Goal: Task Accomplishment & Management: Complete application form

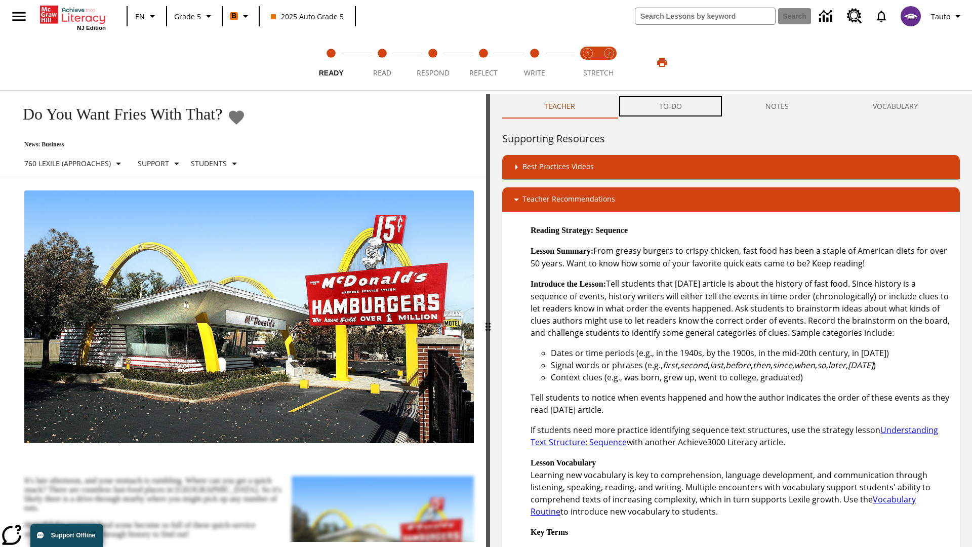
click at [671, 106] on button "TO-DO" at bounding box center [670, 106] width 107 height 24
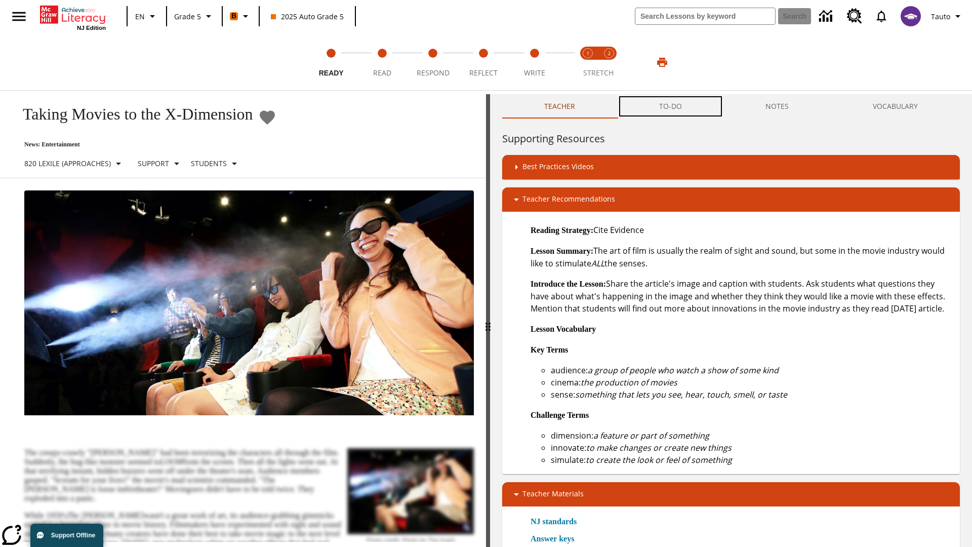
click at [671, 106] on button "TO-DO" at bounding box center [670, 106] width 107 height 24
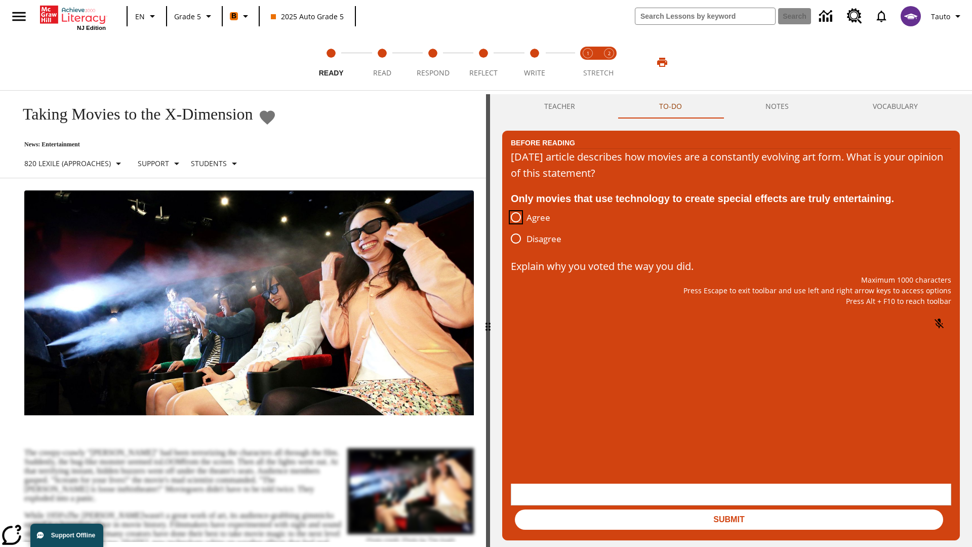
click at [516, 218] on input "Agree" at bounding box center [515, 217] width 21 height 21
radio input "true"
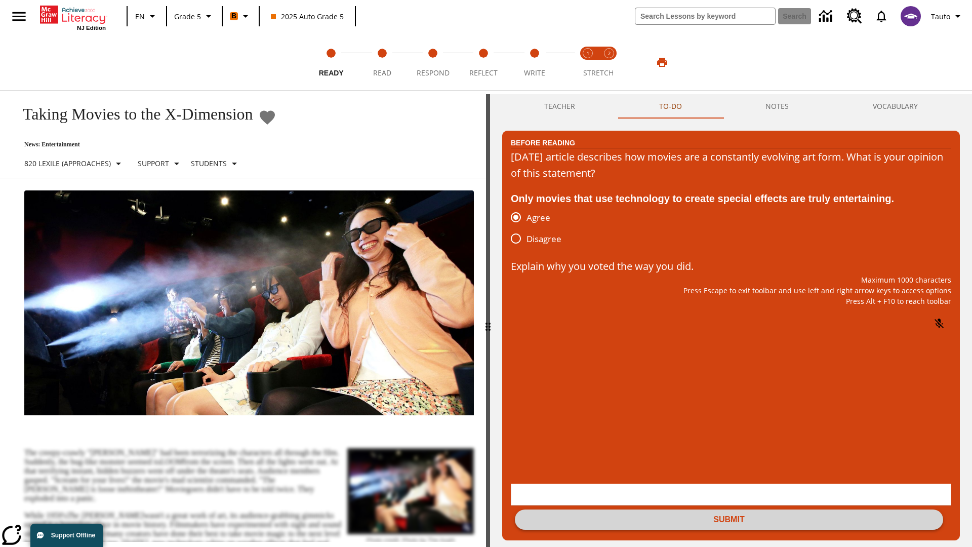
click at [729, 509] on button "Submit" at bounding box center [729, 519] width 428 height 20
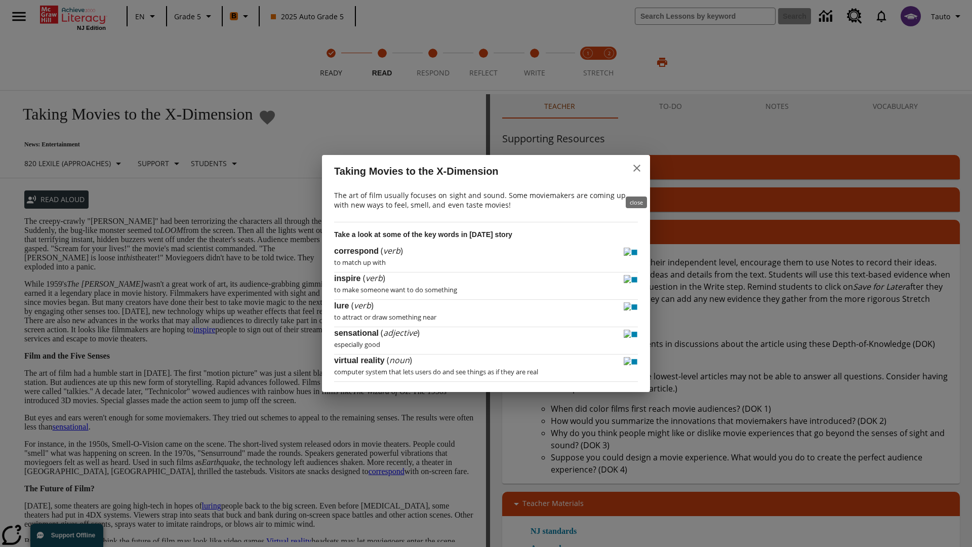
click at [637, 172] on icon "close" at bounding box center [636, 168] width 7 height 7
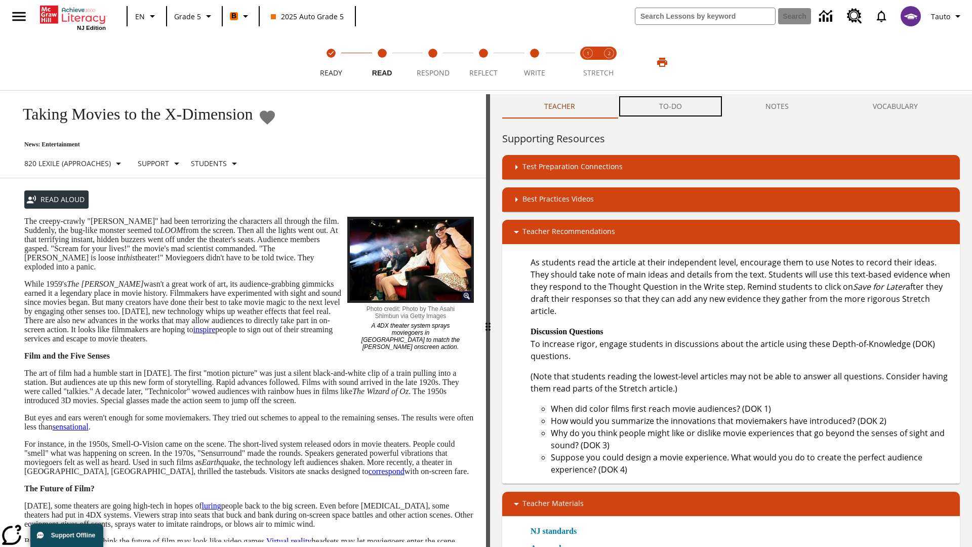
scroll to position [1, 0]
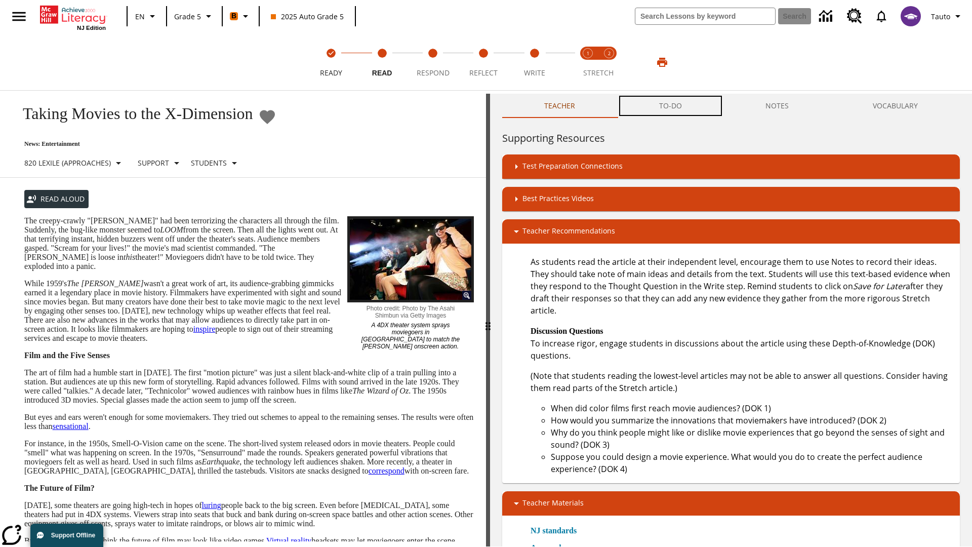
click at [671, 106] on button "TO-DO" at bounding box center [670, 106] width 107 height 24
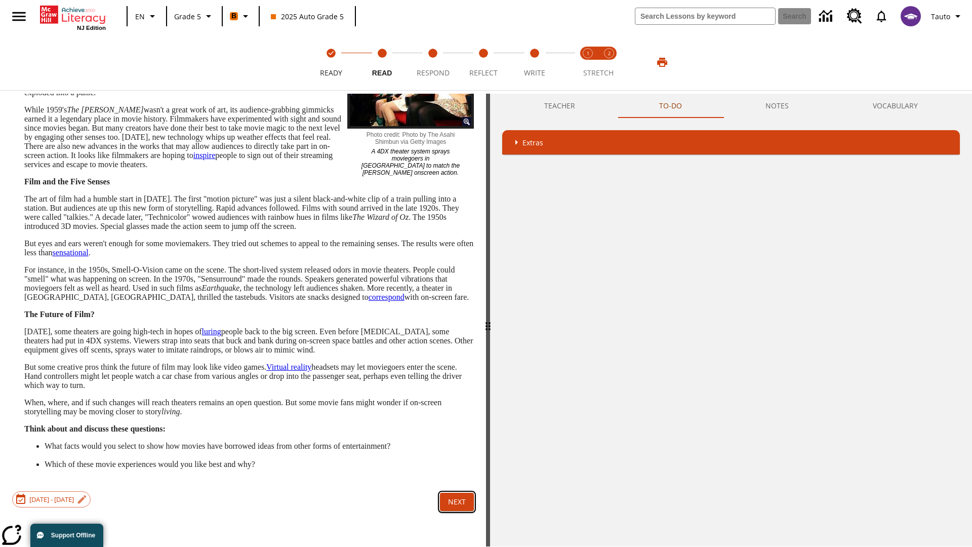
scroll to position [200, 0]
click at [457, 512] on button "Next" at bounding box center [457, 502] width 34 height 19
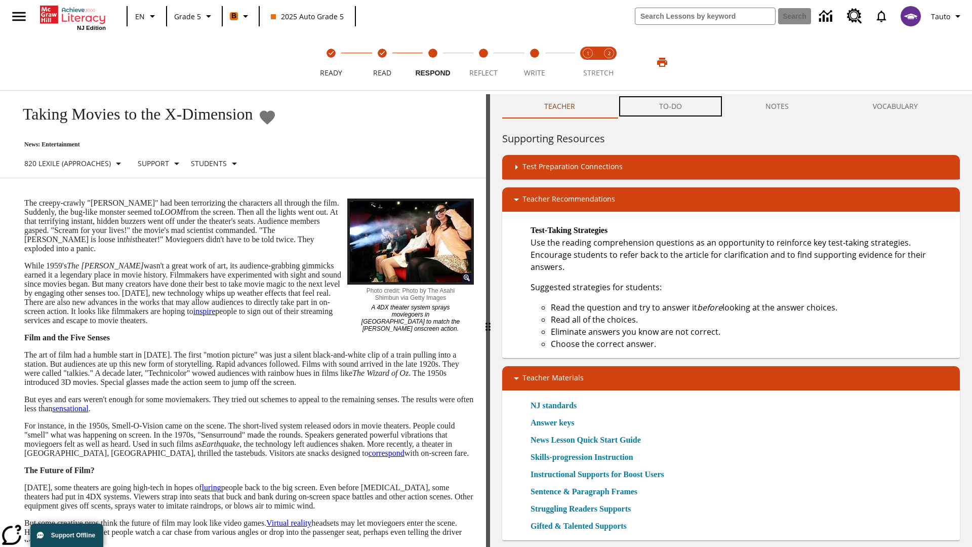
scroll to position [1, 0]
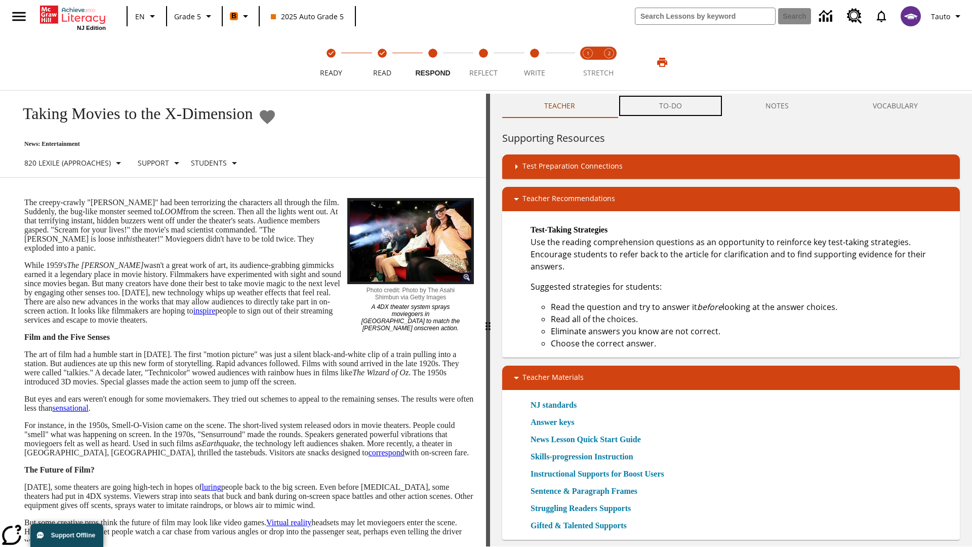
click at [671, 106] on button "TO-DO" at bounding box center [670, 106] width 107 height 24
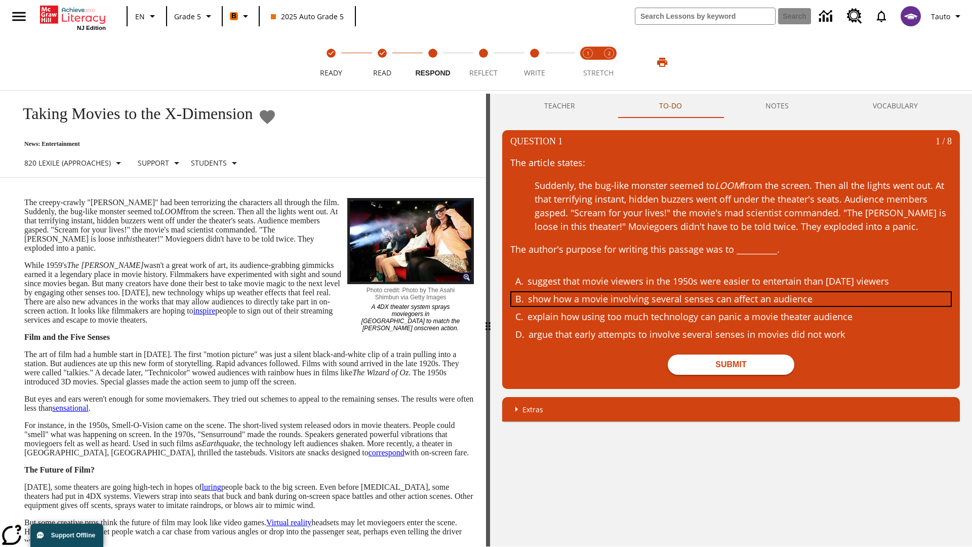
click at [731, 299] on div "show how a movie involving several senses can affect an audience" at bounding box center [724, 299] width 392 height 14
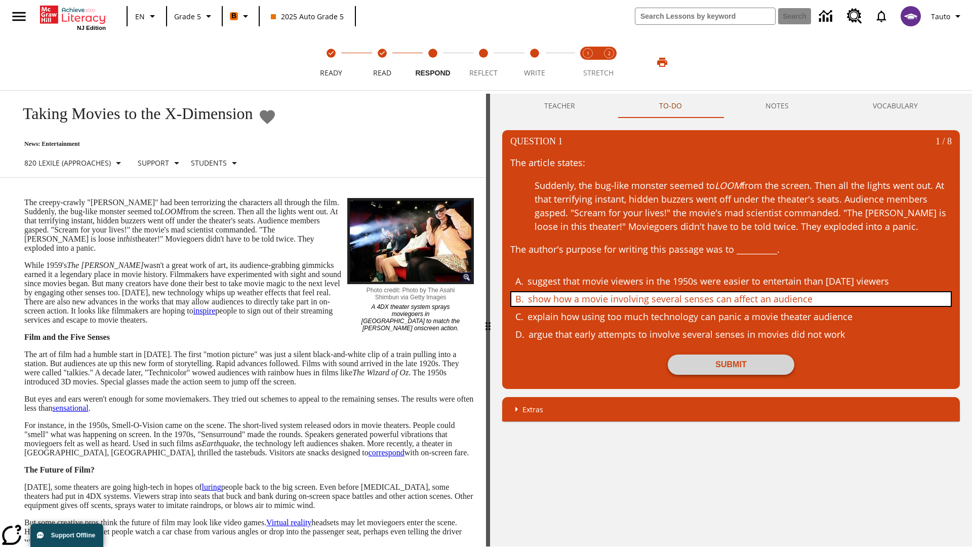
click at [731, 364] on button "Submit" at bounding box center [731, 364] width 127 height 20
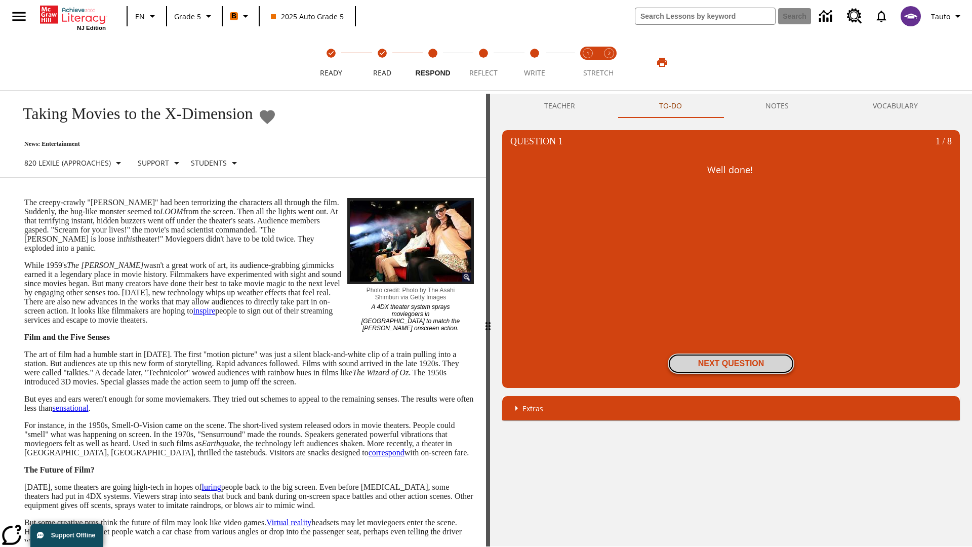
click at [731, 363] on button "Next Question" at bounding box center [731, 363] width 127 height 20
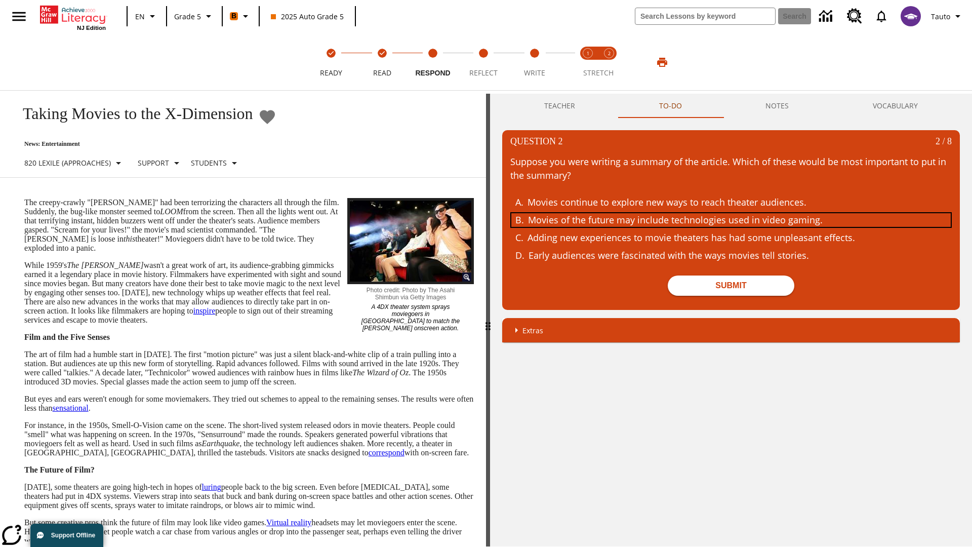
click at [731, 220] on div "Movies of the future may include technologies used in video gaming." at bounding box center [724, 220] width 392 height 14
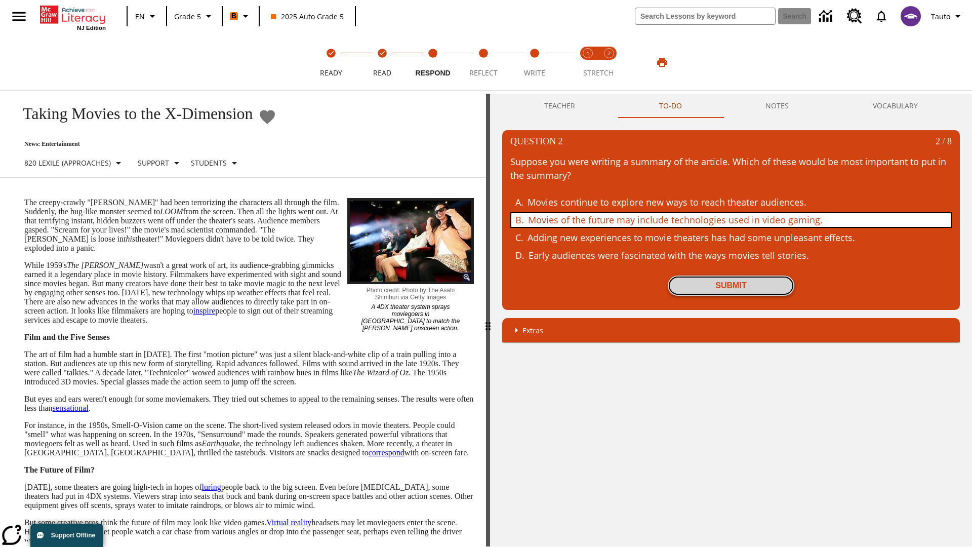
click at [731, 285] on button "Submit" at bounding box center [731, 285] width 127 height 20
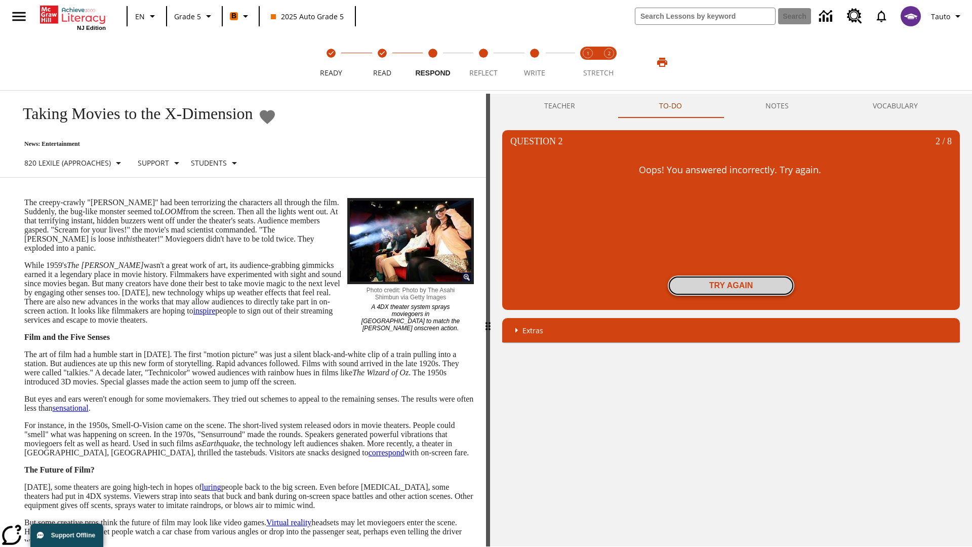
click at [731, 285] on button "Try again" at bounding box center [731, 285] width 127 height 20
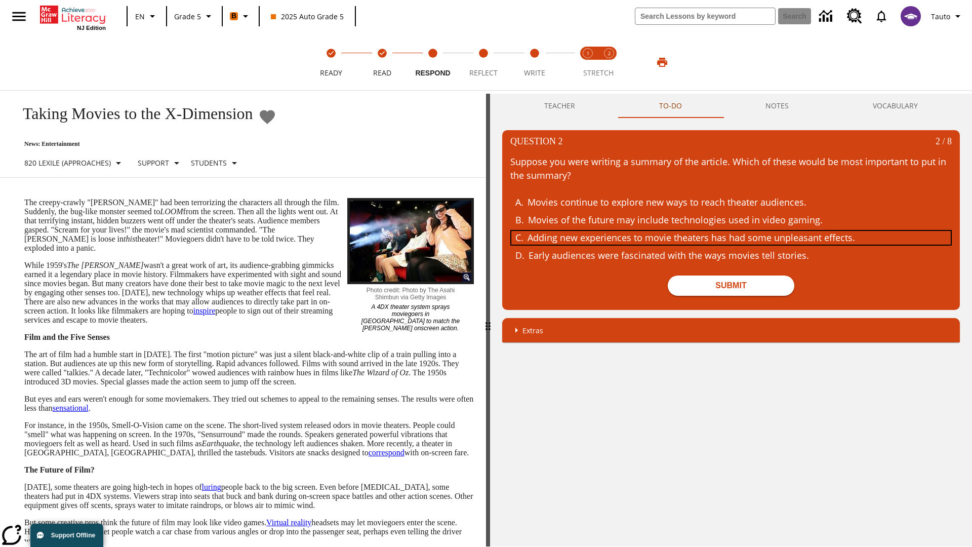
click at [731, 237] on div "Adding new experiences to movie theaters has had some unpleasant effects." at bounding box center [723, 238] width 392 height 14
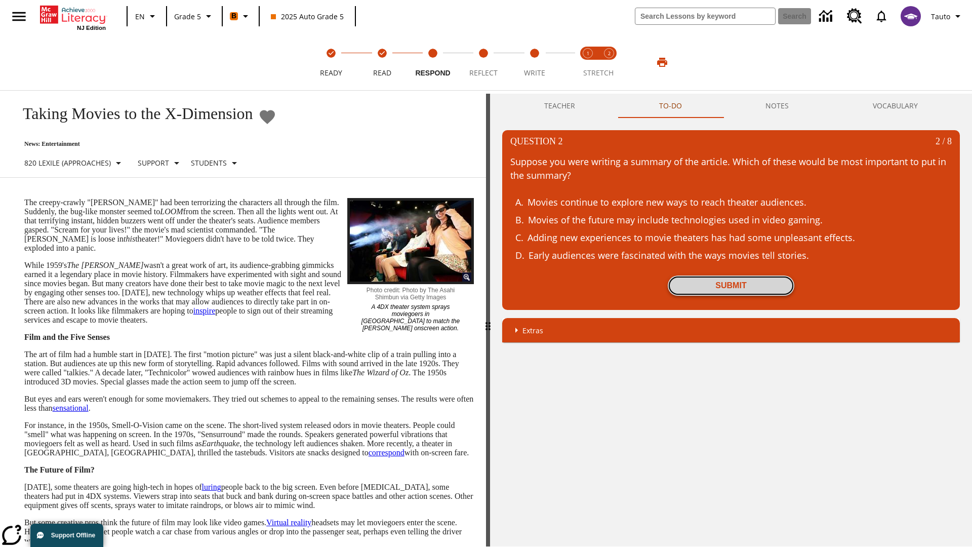
click at [731, 285] on button "Submit" at bounding box center [731, 285] width 127 height 20
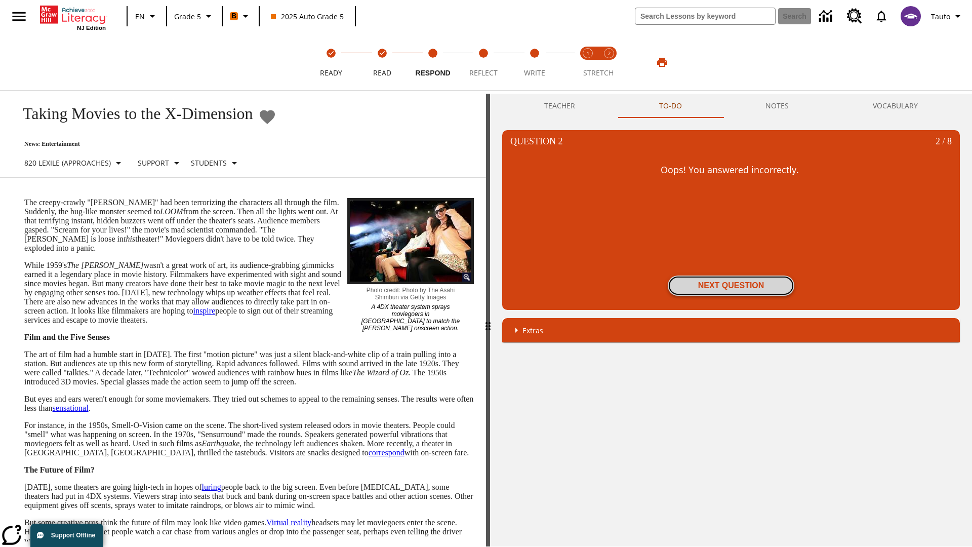
click at [731, 285] on button "Next Question" at bounding box center [731, 285] width 127 height 20
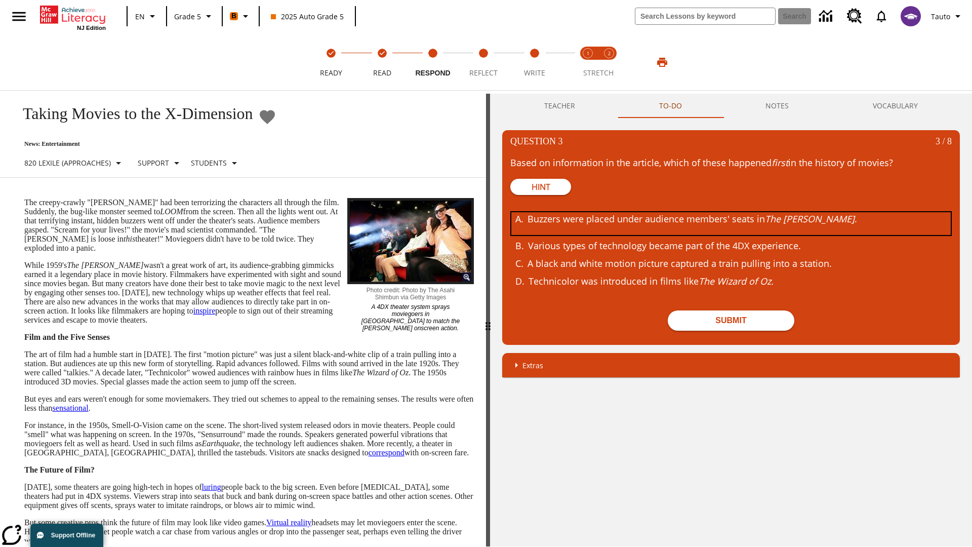
click at [731, 223] on div "Buzzers were placed under audience members' seats in The Tingler ." at bounding box center [723, 223] width 392 height 23
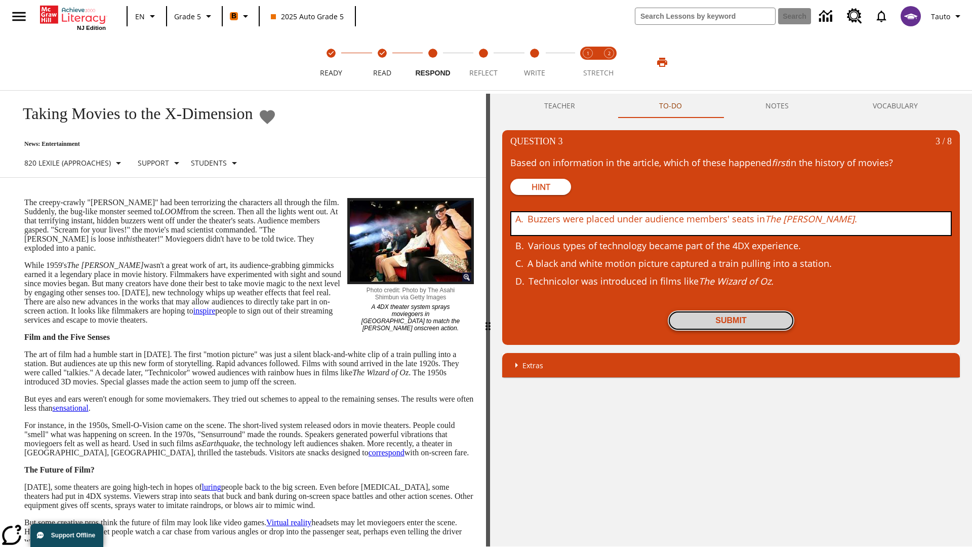
click at [731, 320] on button "Submit" at bounding box center [731, 320] width 127 height 20
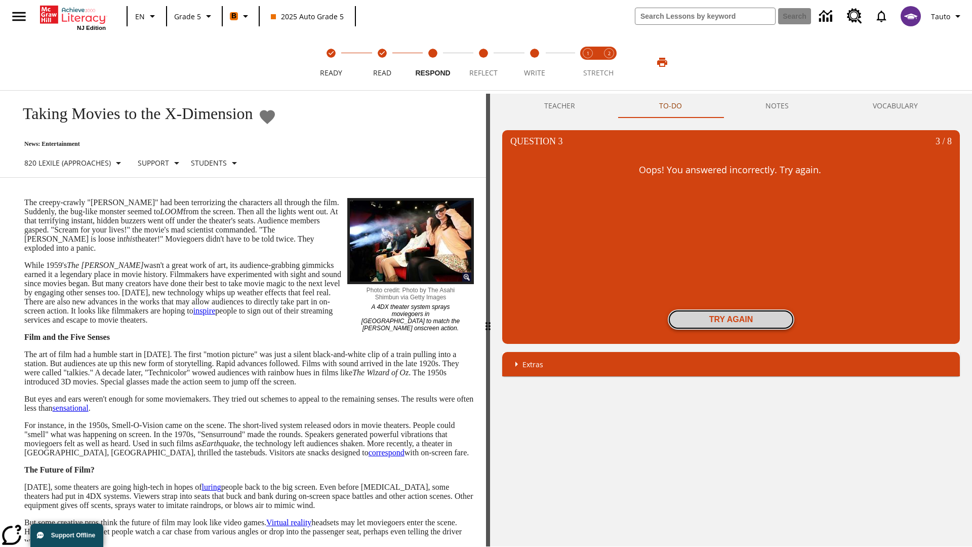
click at [731, 319] on button "Try again" at bounding box center [731, 319] width 127 height 20
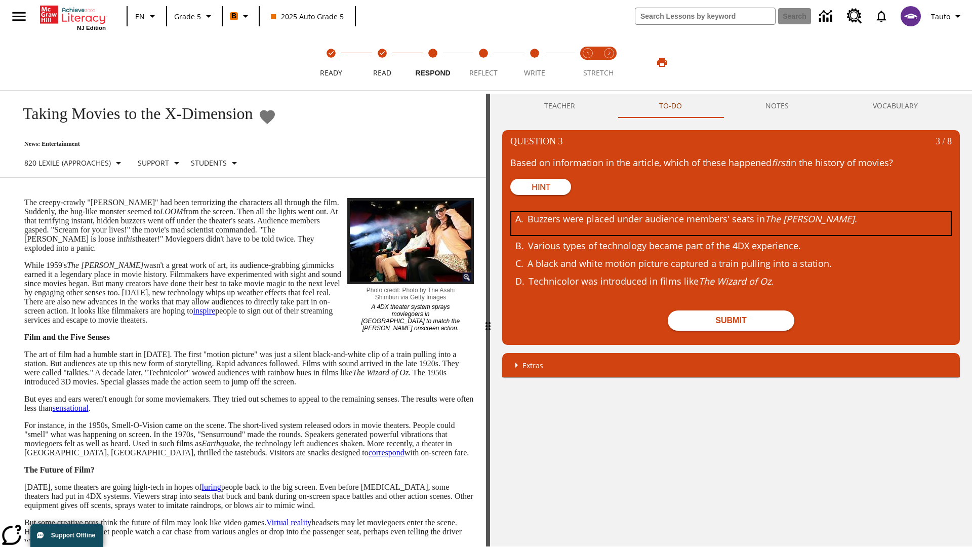
click at [731, 223] on div "Buzzers were placed under audience members' seats in The Tingler ." at bounding box center [723, 223] width 392 height 23
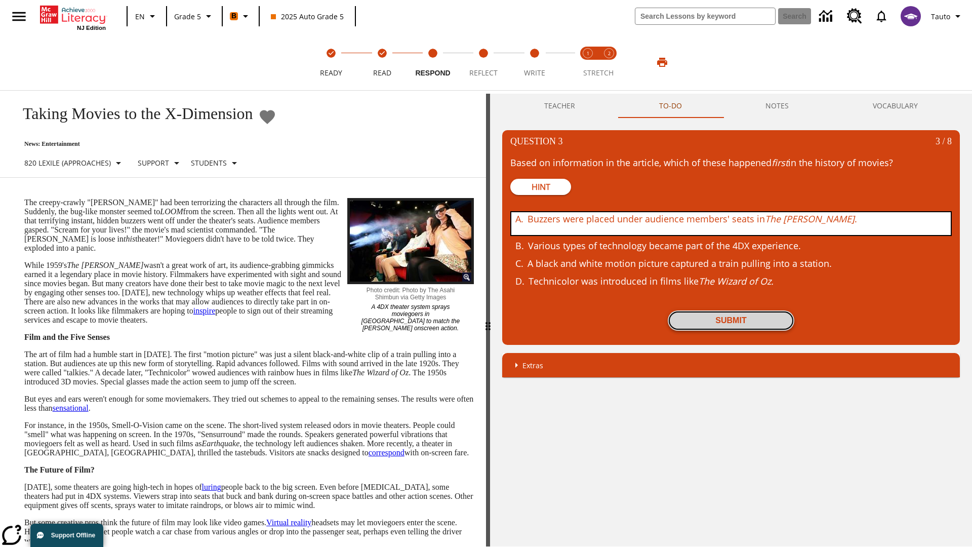
click at [731, 320] on button "Submit" at bounding box center [731, 320] width 127 height 20
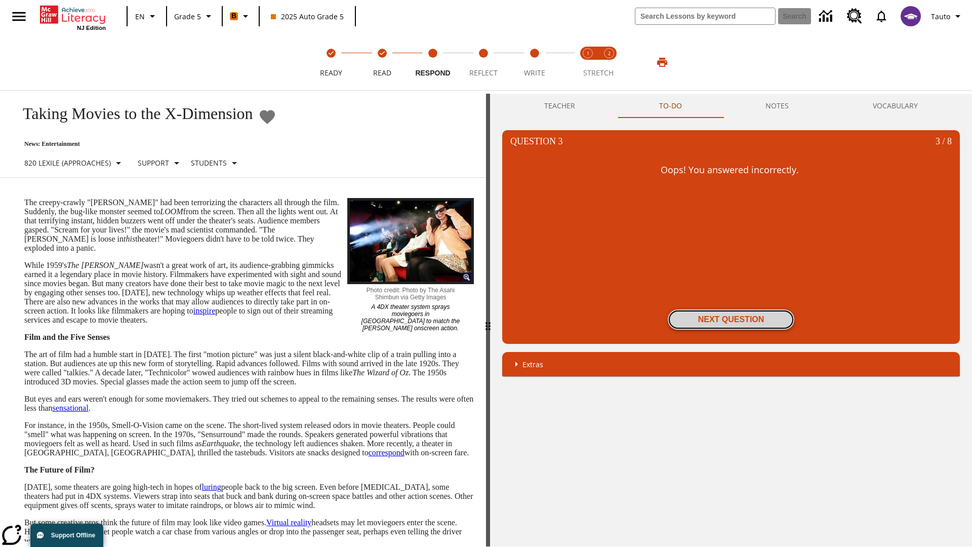
click at [731, 319] on button "Next Question" at bounding box center [731, 319] width 127 height 20
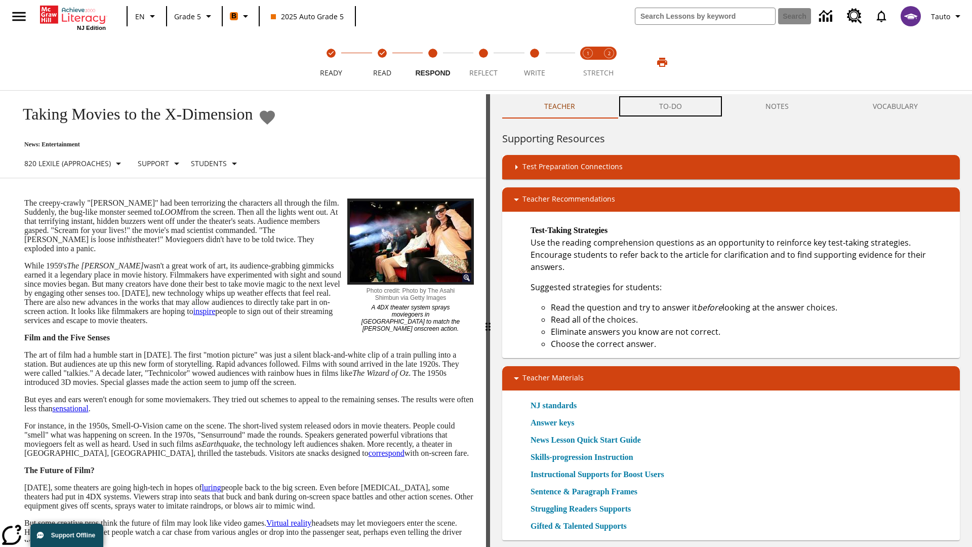
click at [671, 106] on button "TO-DO" at bounding box center [670, 106] width 107 height 24
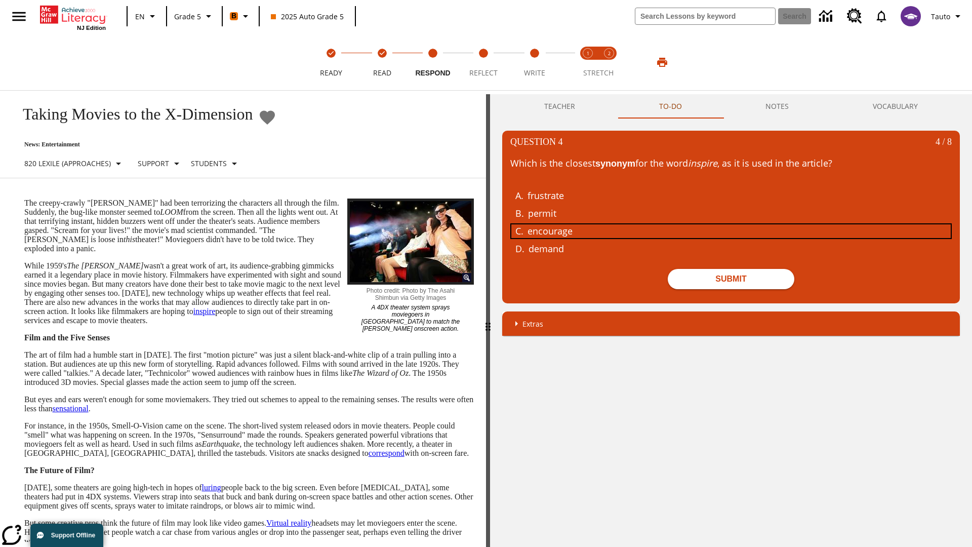
click at [731, 230] on div "encourage" at bounding box center [723, 231] width 392 height 14
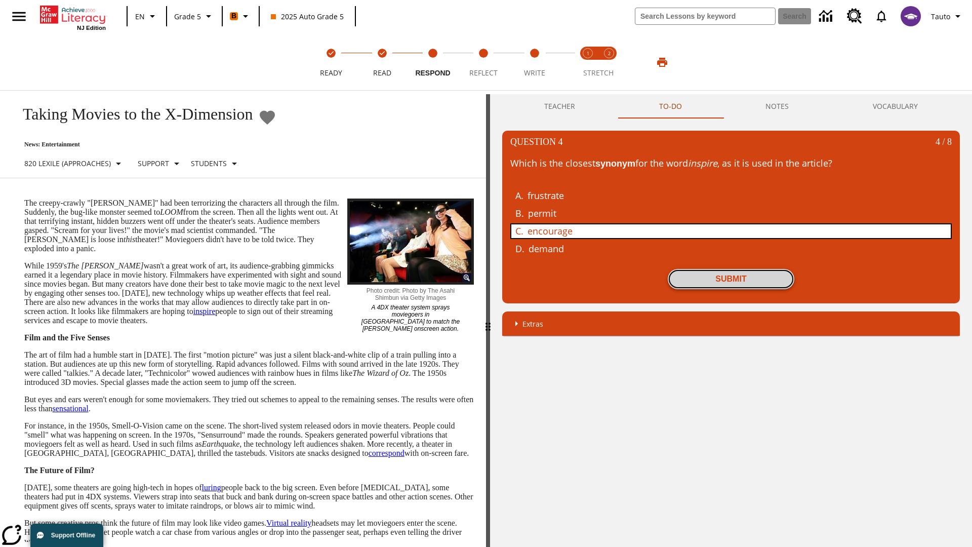
click at [731, 278] on button "Submit" at bounding box center [731, 279] width 127 height 20
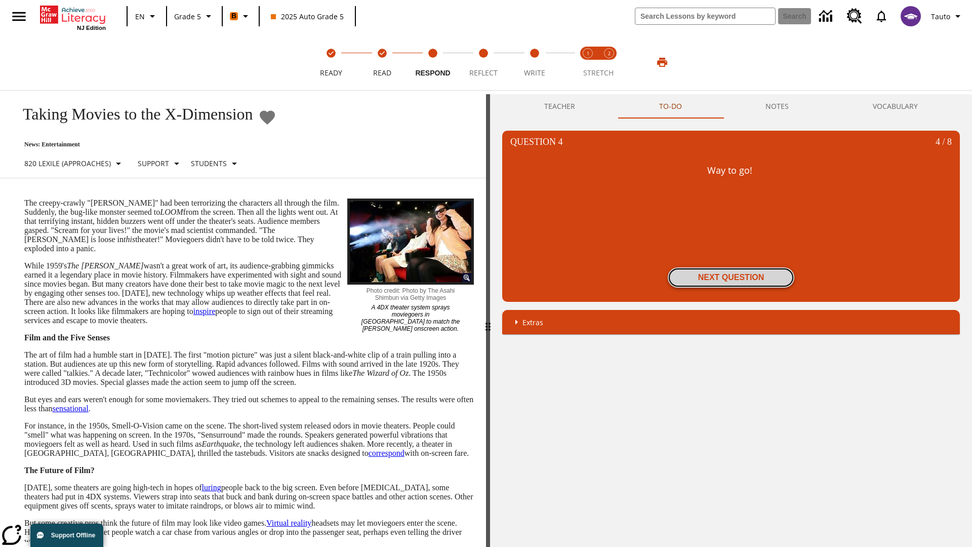
click at [731, 277] on button "Next Question" at bounding box center [731, 277] width 127 height 20
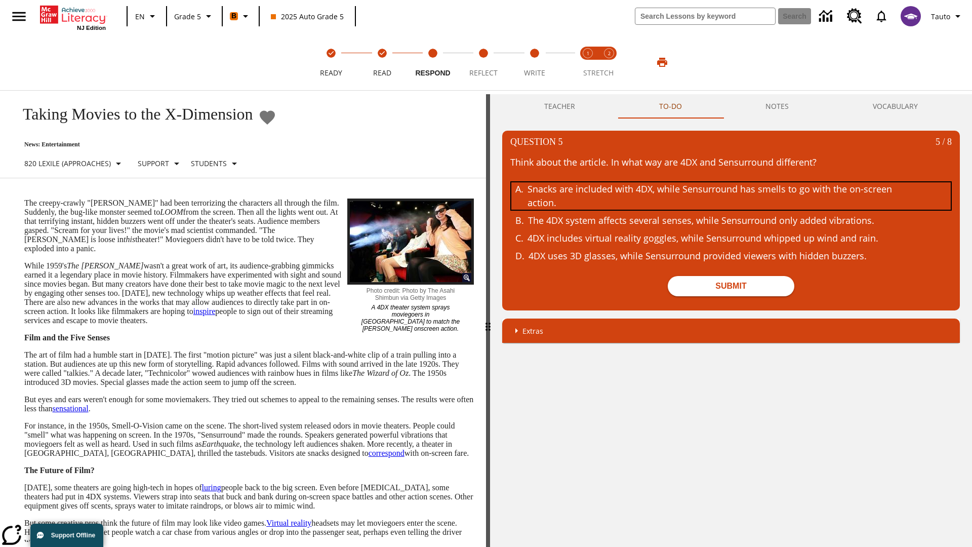
click at [731, 196] on div "Snacks are included with 4DX, while Sensurround has smells to go with the on-sc…" at bounding box center [723, 195] width 392 height 27
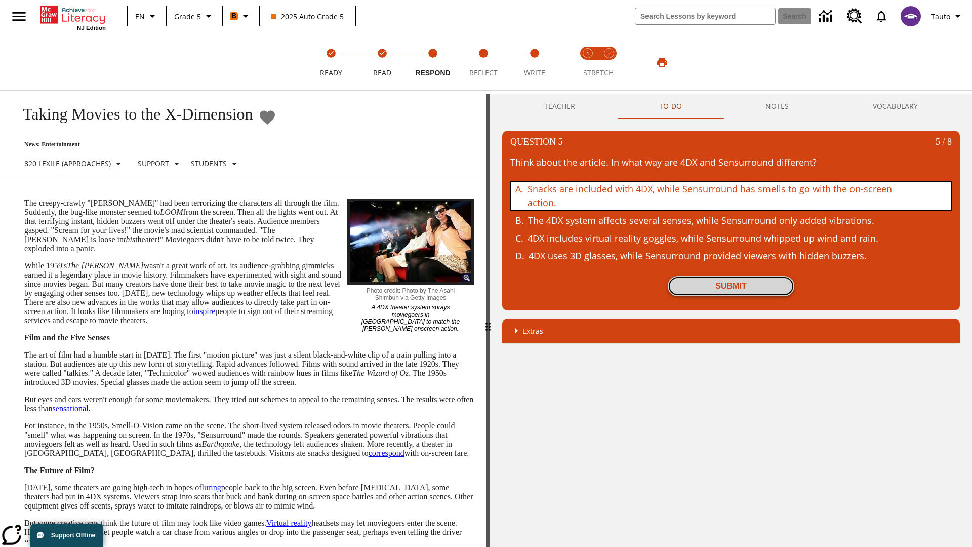
click at [731, 286] on button "Submit" at bounding box center [731, 286] width 127 height 20
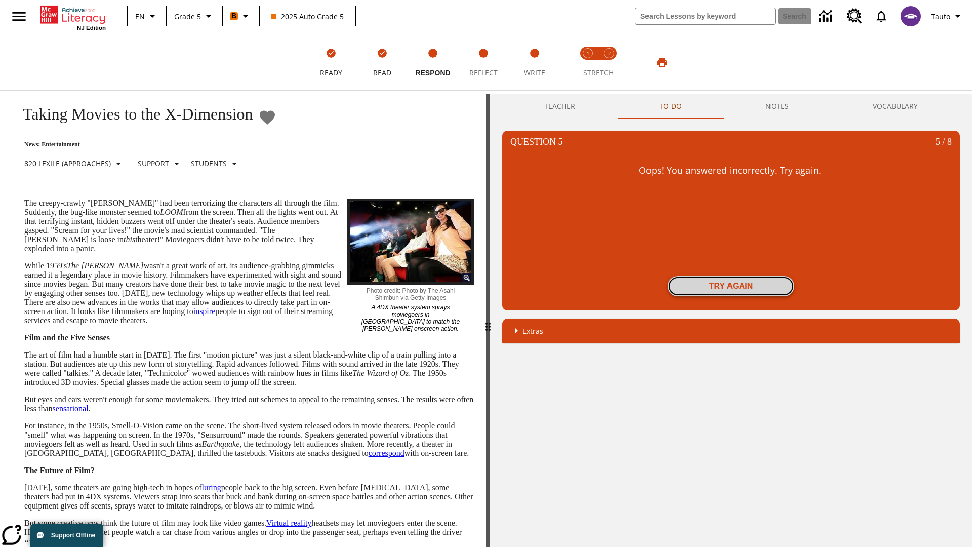
click at [731, 286] on button "Try again" at bounding box center [731, 286] width 127 height 20
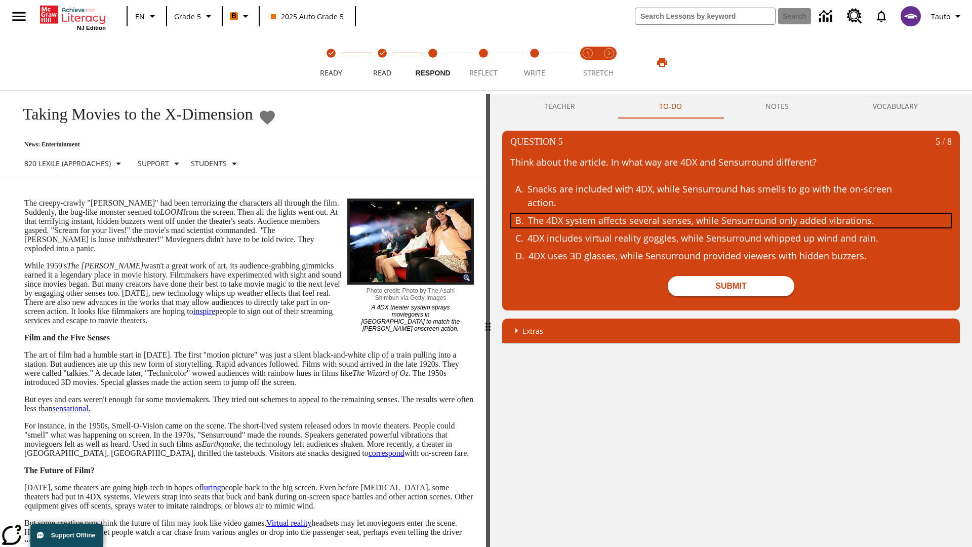
click at [731, 220] on div "The 4DX system affects several senses, while Sensurround only added vibrations." at bounding box center [724, 221] width 392 height 14
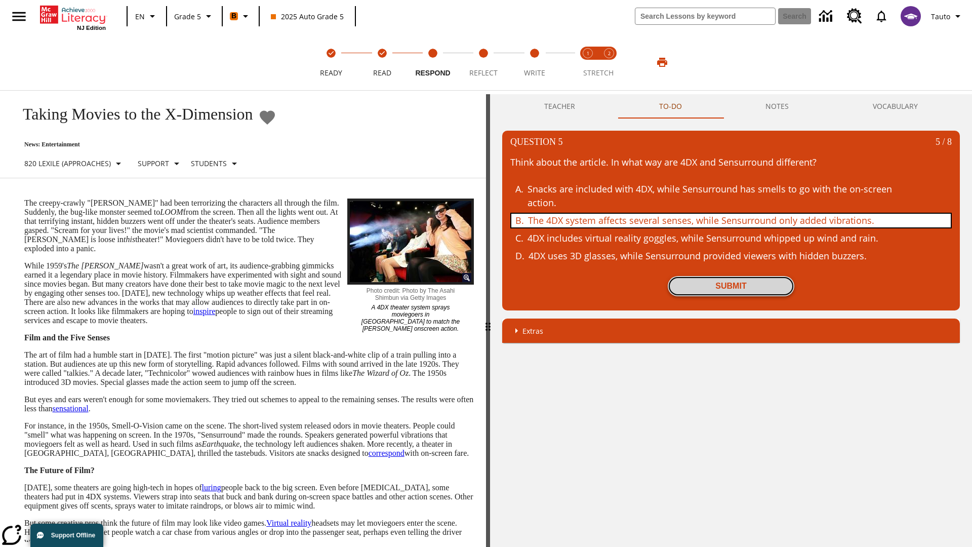
click at [731, 286] on button "Submit" at bounding box center [731, 286] width 127 height 20
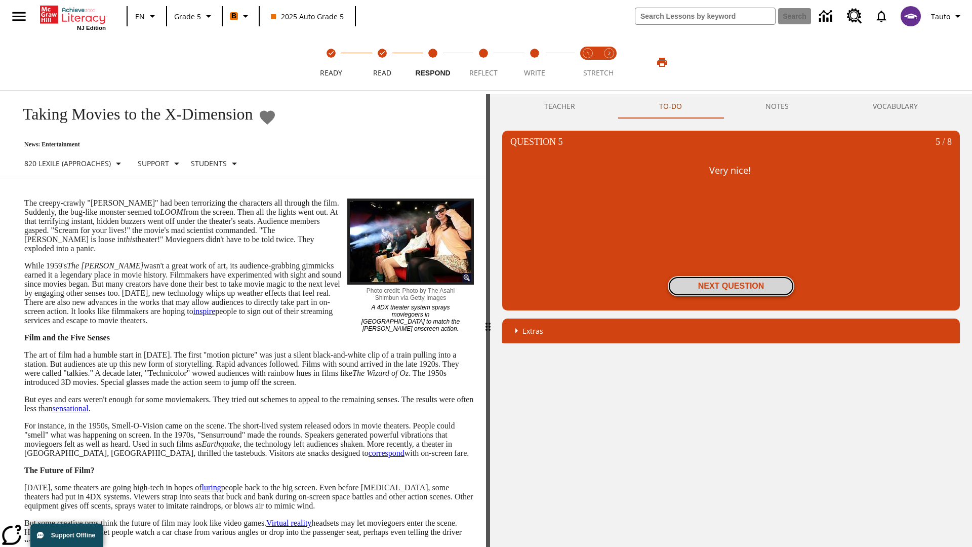
click at [731, 286] on button "Next Question" at bounding box center [731, 286] width 127 height 20
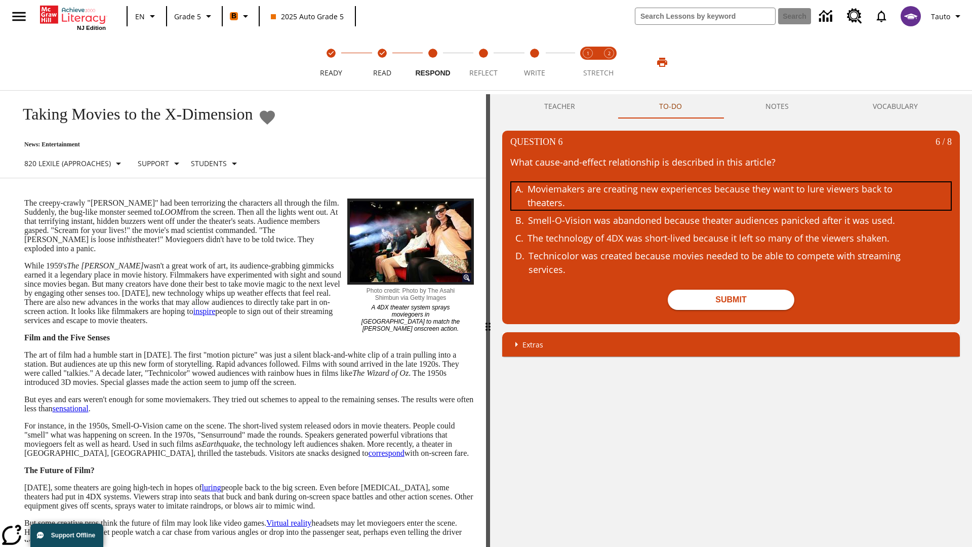
click at [731, 196] on div "Moviemakers are creating new experiences because they want to lure viewers back…" at bounding box center [723, 195] width 392 height 27
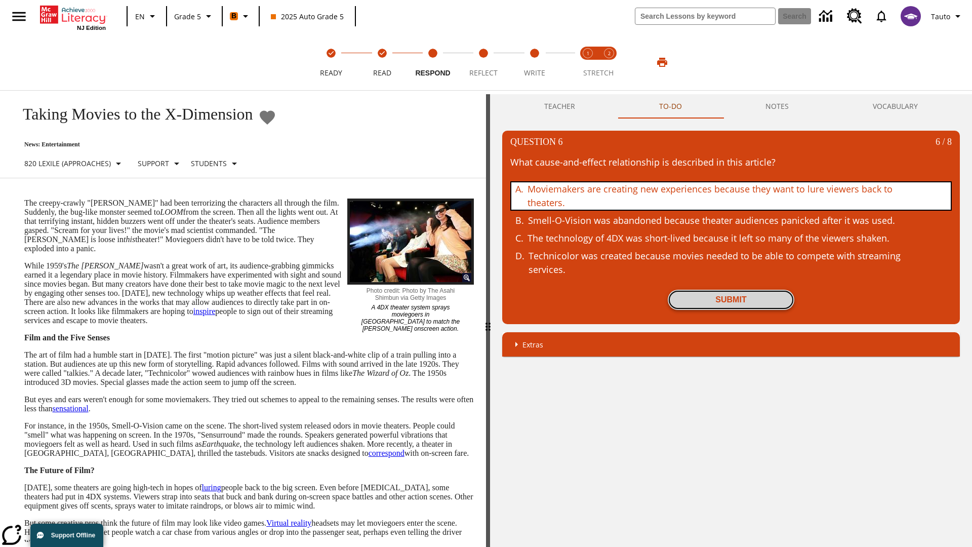
click at [731, 300] on button "Submit" at bounding box center [731, 300] width 127 height 20
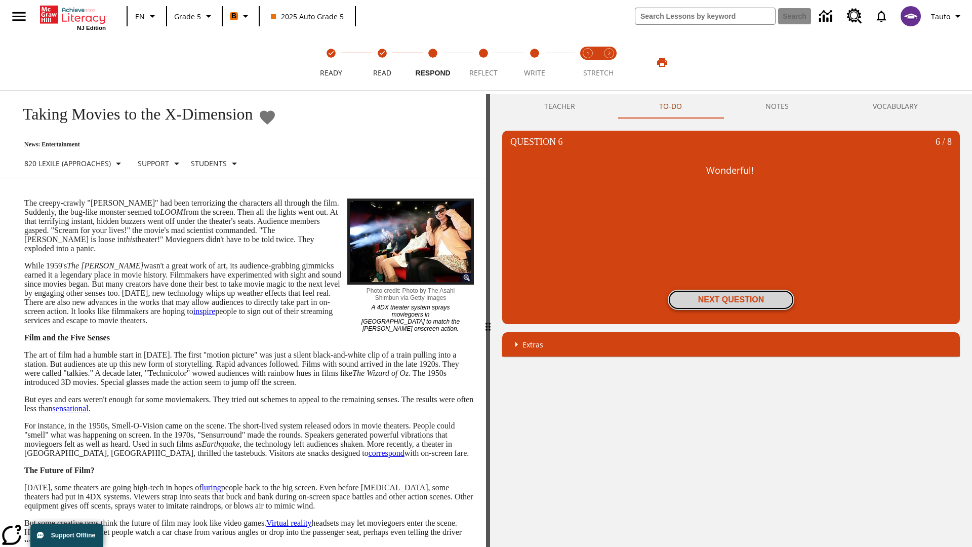
click at [731, 300] on button "Next Question" at bounding box center [731, 300] width 127 height 20
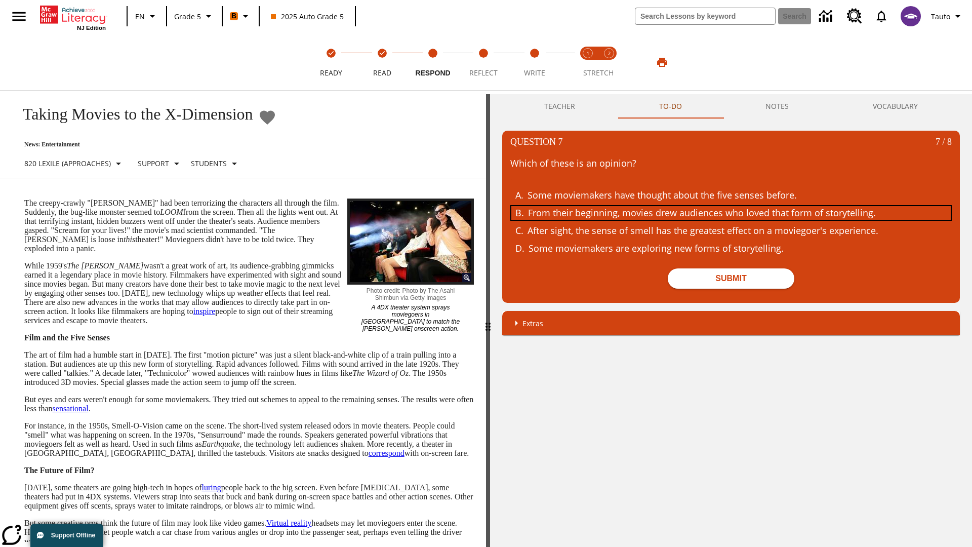
click at [731, 213] on div "From their beginning, movies drew audiences who loved that form of storytelling." at bounding box center [724, 213] width 392 height 14
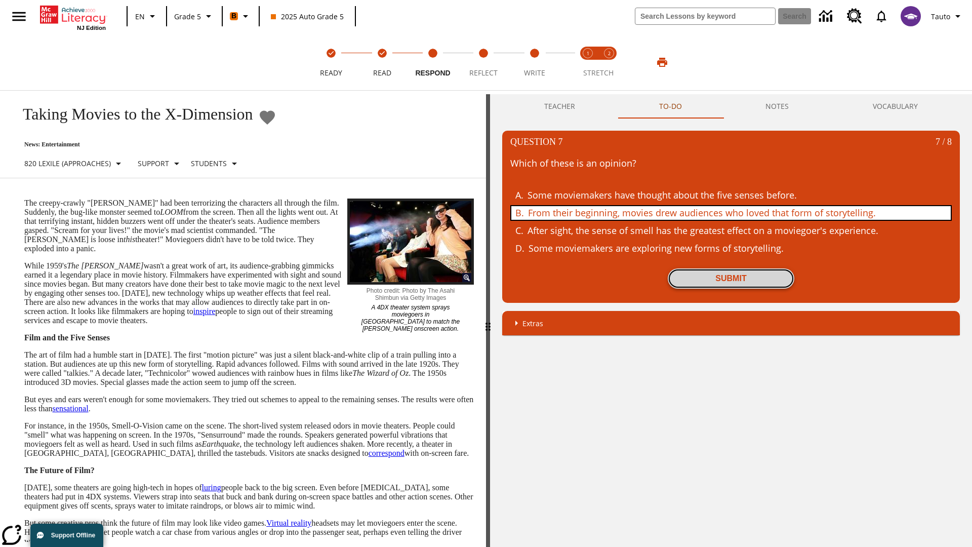
click at [731, 278] on button "Submit" at bounding box center [731, 278] width 127 height 20
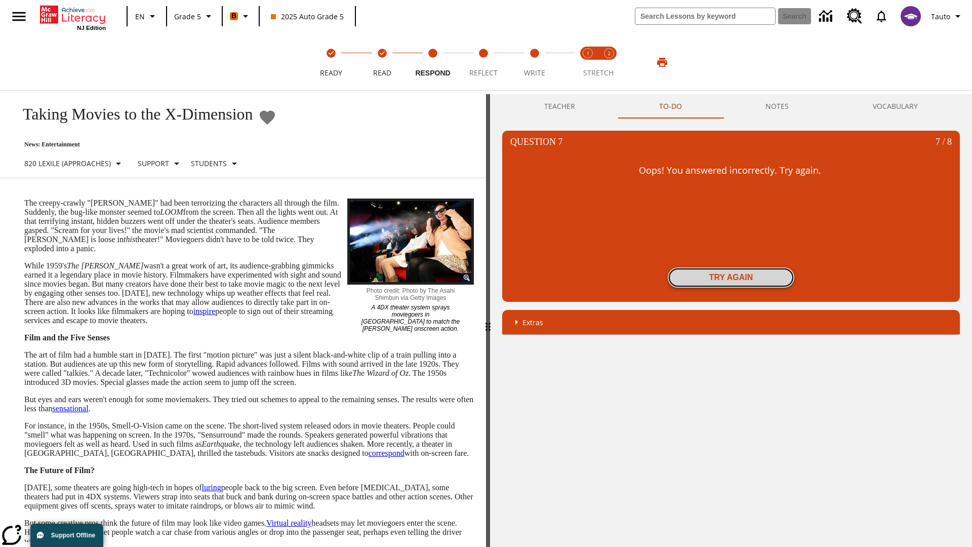
click at [731, 277] on button "Try again" at bounding box center [731, 277] width 127 height 20
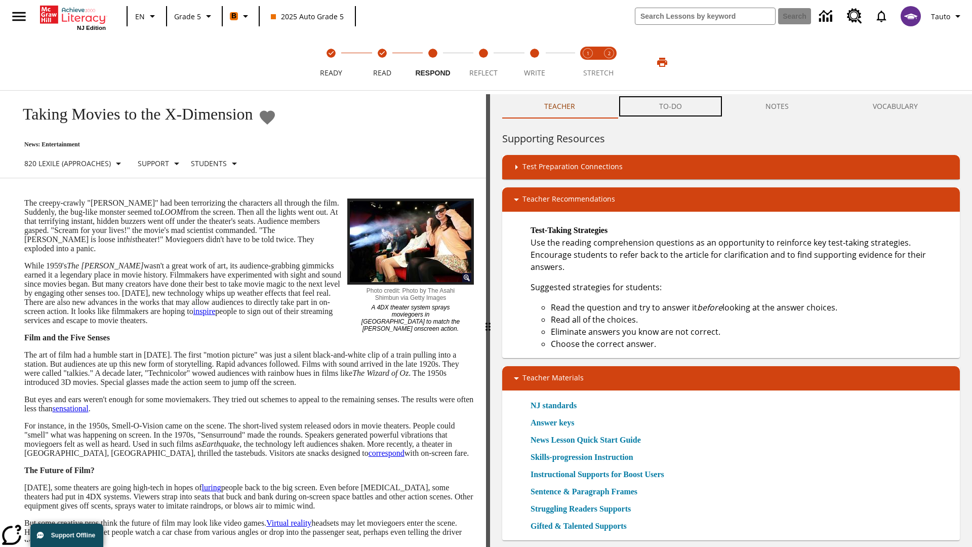
click at [671, 106] on button "TO-DO" at bounding box center [670, 106] width 107 height 24
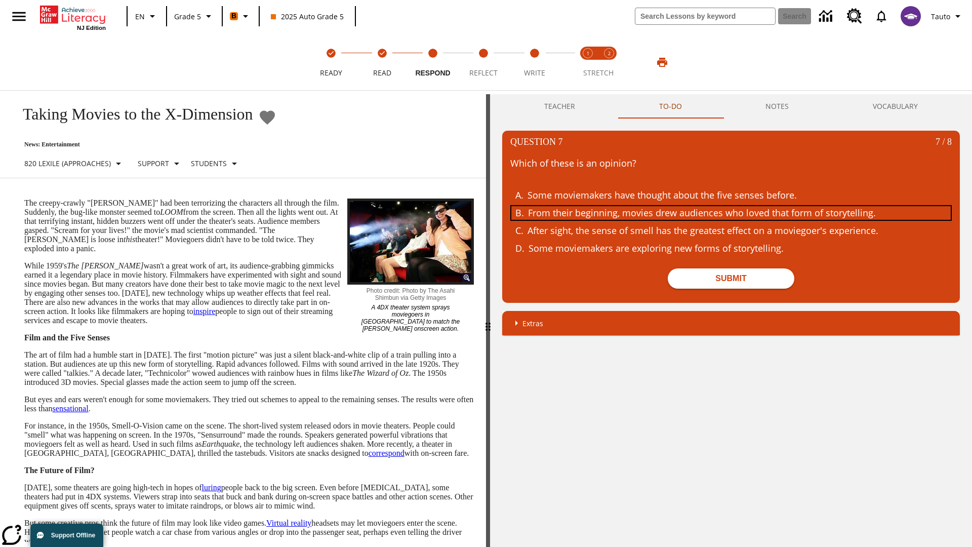
click at [731, 213] on div "From their beginning, movies drew audiences who loved that form of storytelling." at bounding box center [724, 213] width 392 height 14
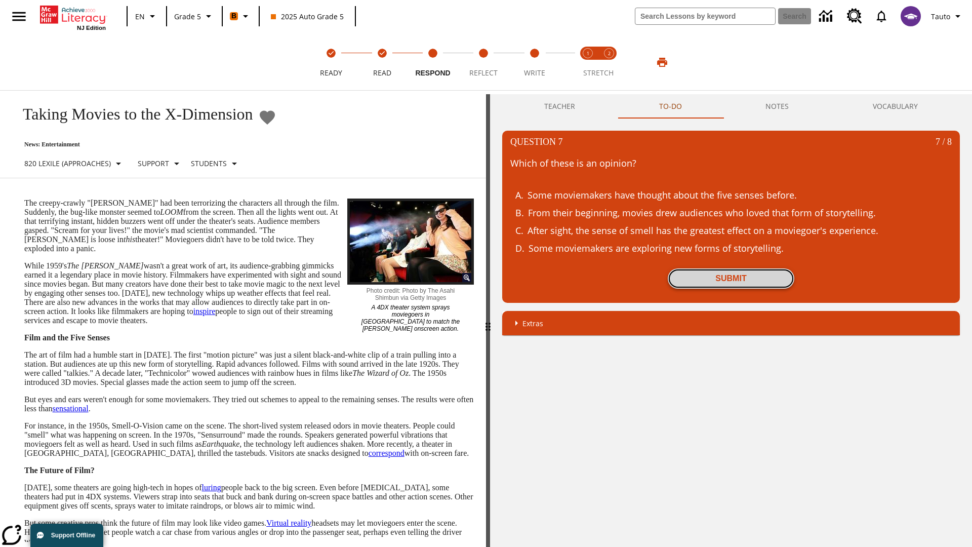
click at [731, 278] on button "Submit" at bounding box center [731, 278] width 127 height 20
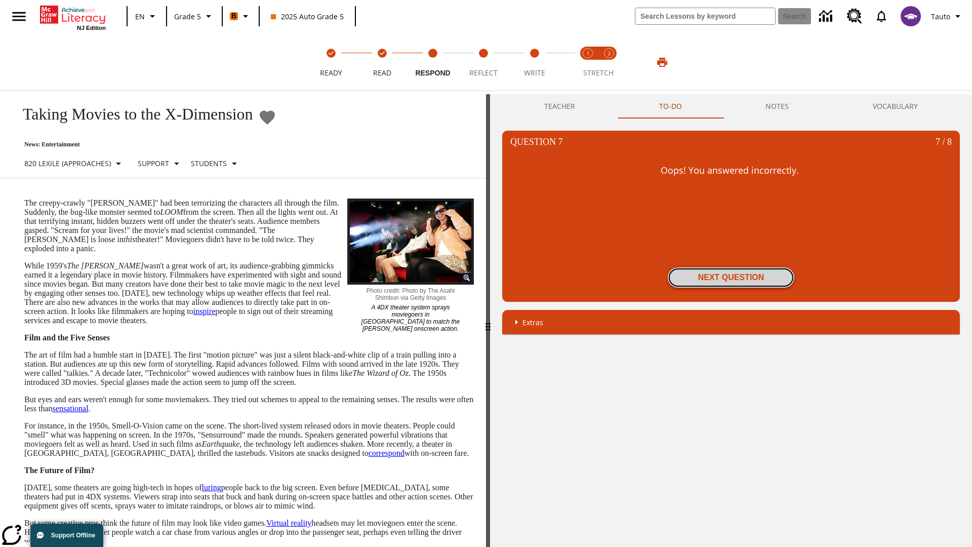
click at [731, 277] on button "Next Question" at bounding box center [731, 277] width 127 height 20
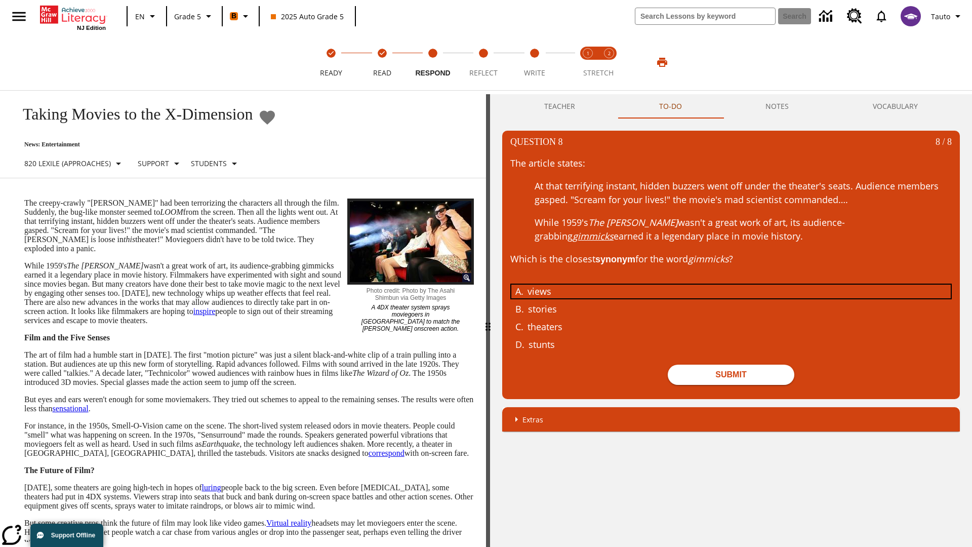
click at [731, 291] on div "views" at bounding box center [723, 291] width 392 height 14
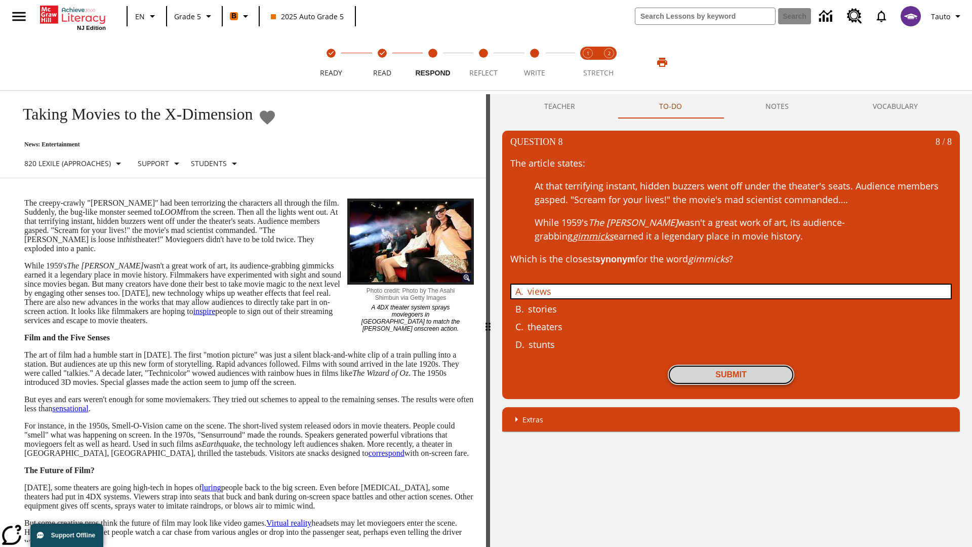
click at [731, 374] on button "Submit" at bounding box center [731, 374] width 127 height 20
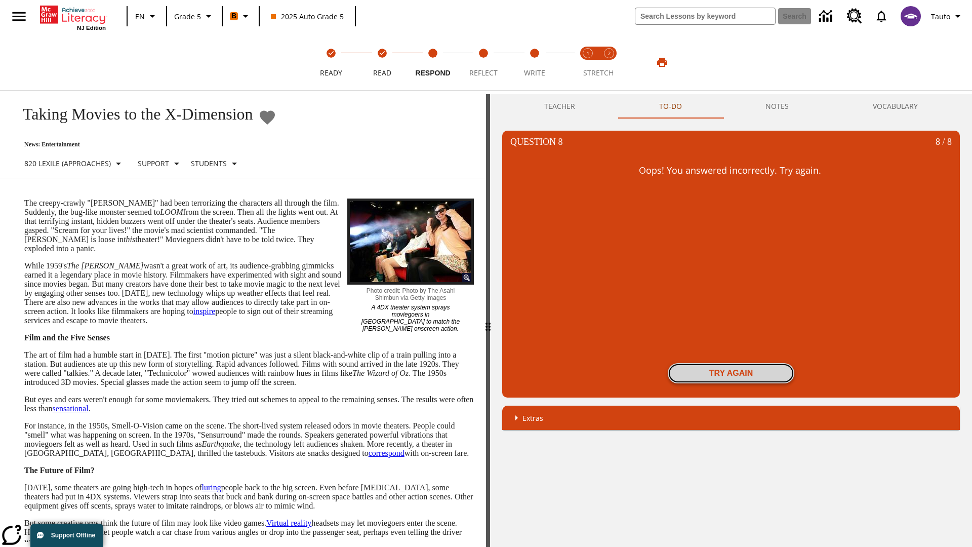
click at [731, 373] on button "Try again" at bounding box center [731, 373] width 127 height 20
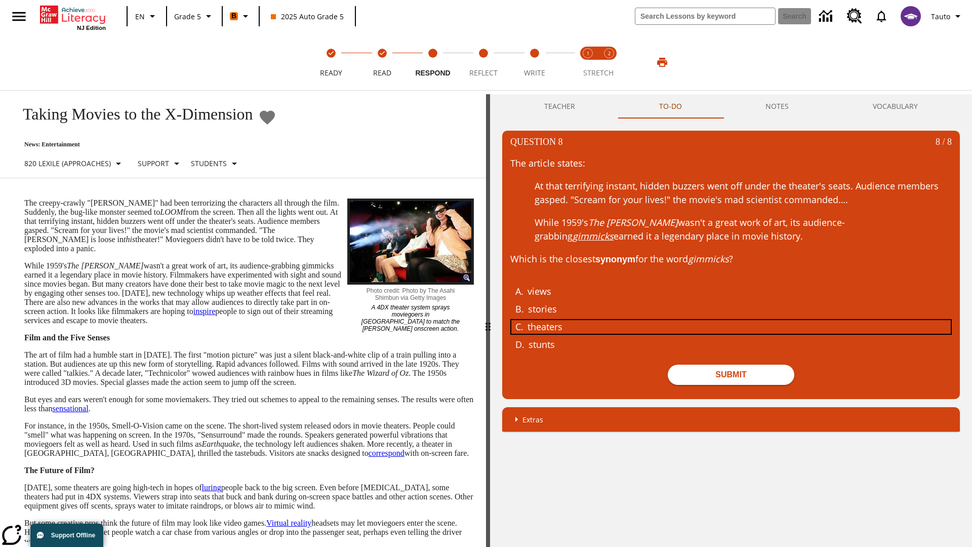
click at [731, 326] on div "theaters" at bounding box center [723, 327] width 392 height 14
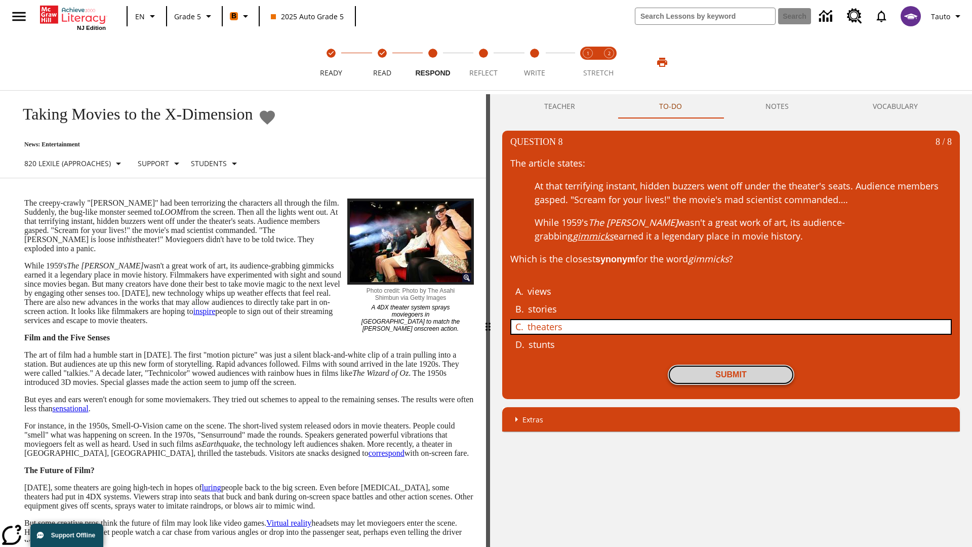
click at [731, 374] on button "Submit" at bounding box center [731, 374] width 127 height 20
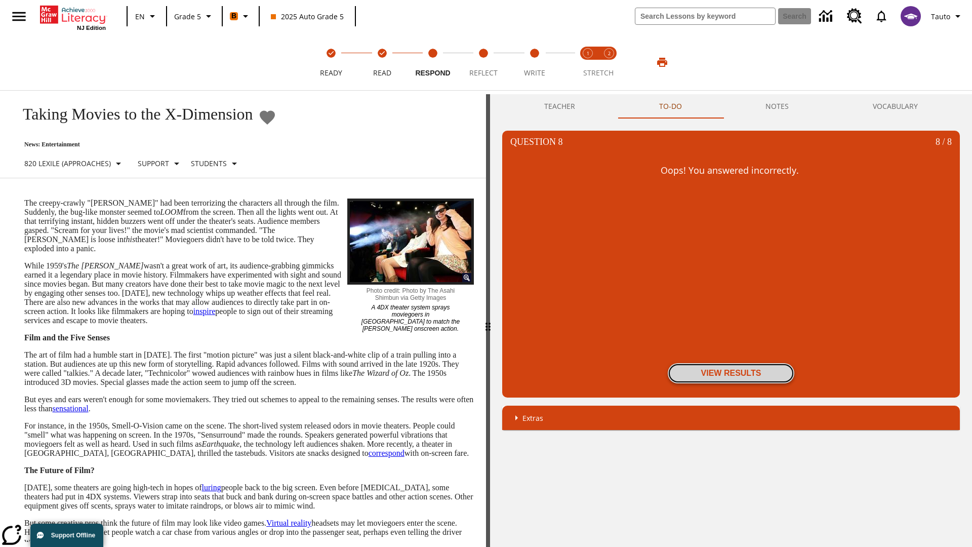
click at [731, 373] on button "View Results" at bounding box center [731, 373] width 127 height 20
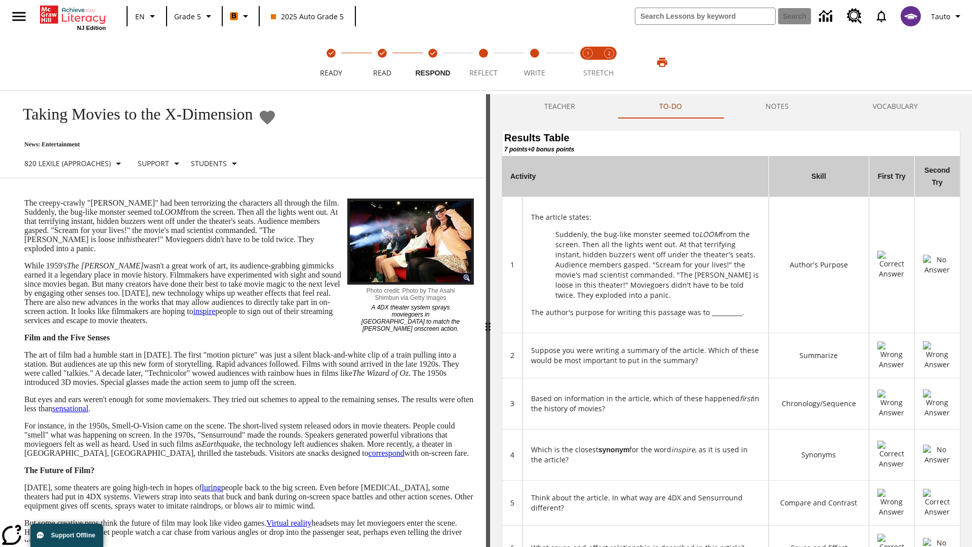
scroll to position [276, 0]
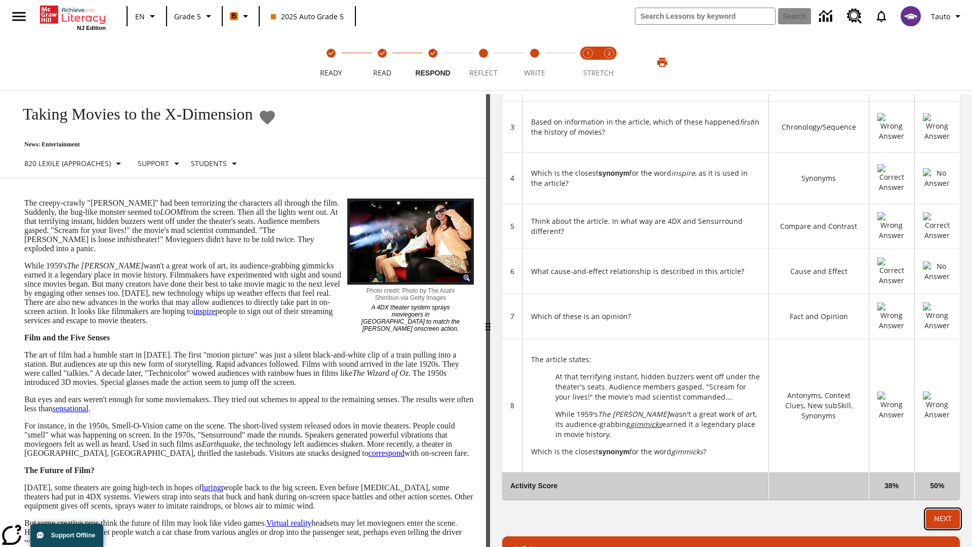
click at [943, 509] on button "Next" at bounding box center [943, 518] width 34 height 19
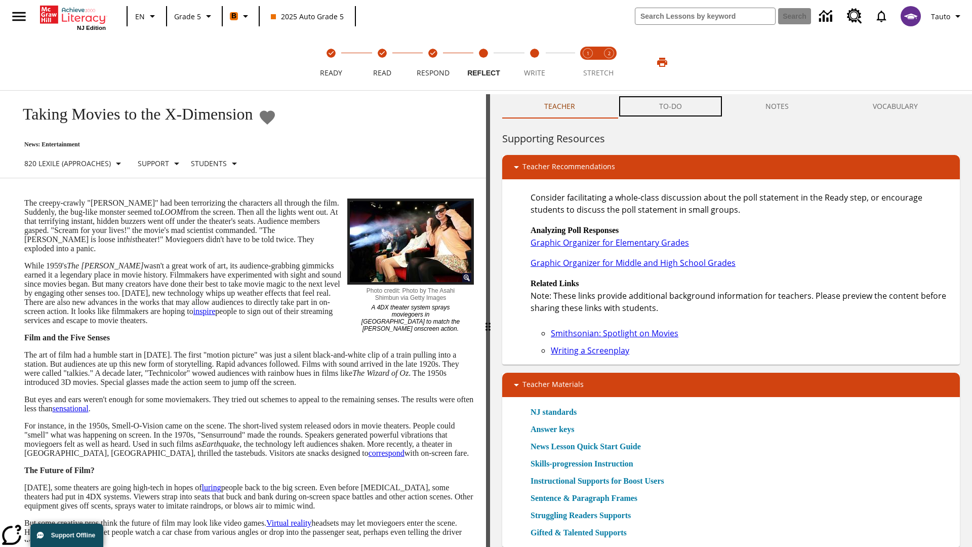
click at [671, 106] on button "TO-DO" at bounding box center [670, 106] width 107 height 24
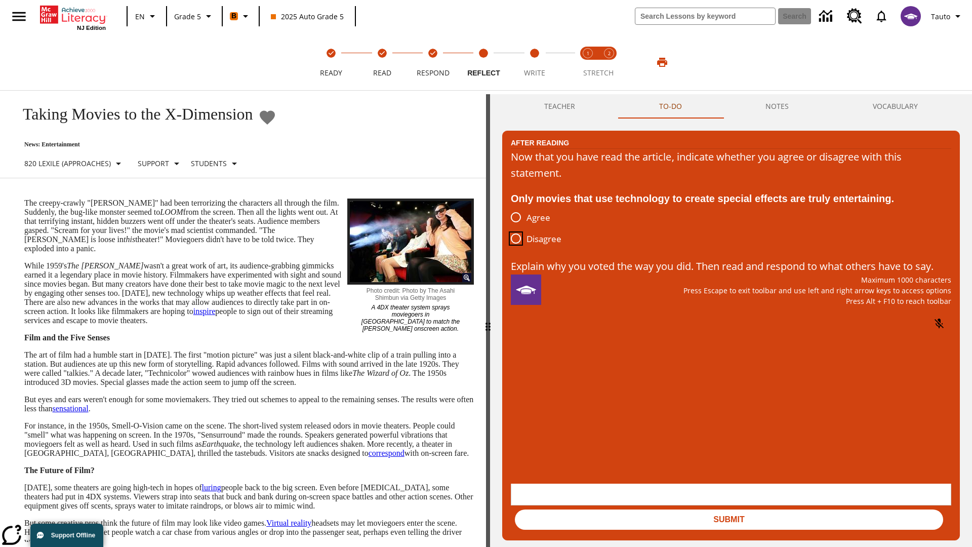
click at [516, 239] on input "Disagree" at bounding box center [515, 238] width 21 height 21
radio input "true"
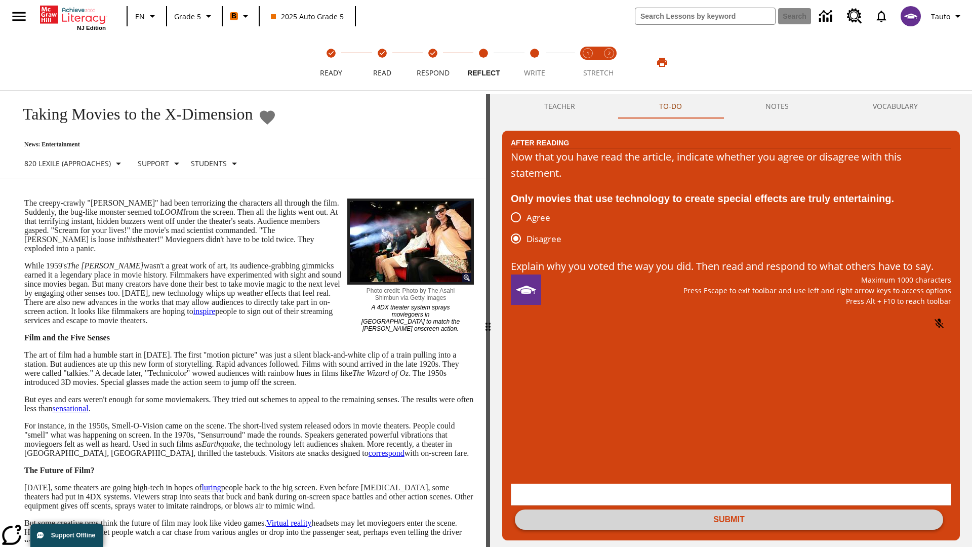
click at [729, 509] on button "Submit" at bounding box center [729, 519] width 428 height 20
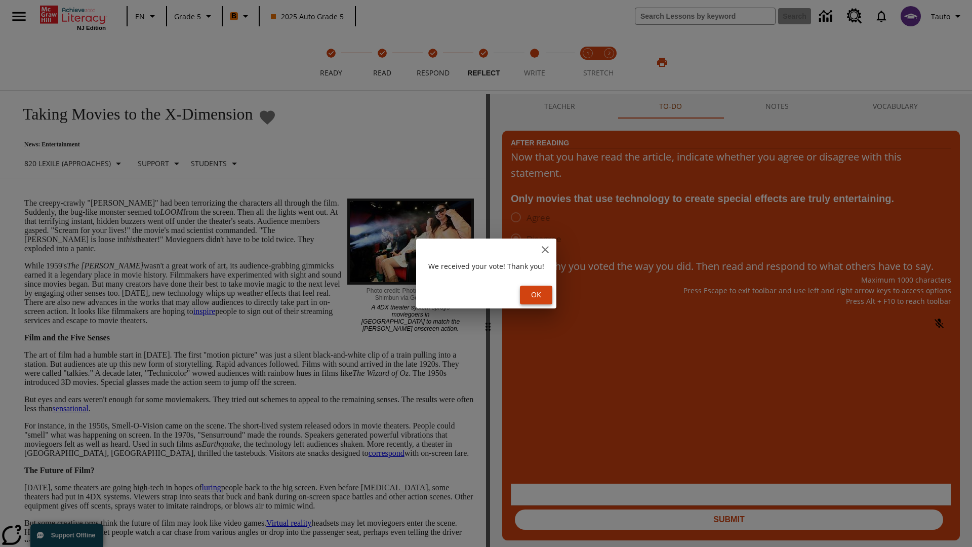
click at [538, 295] on button "Ok" at bounding box center [536, 294] width 32 height 19
